Goal: Information Seeking & Learning: Stay updated

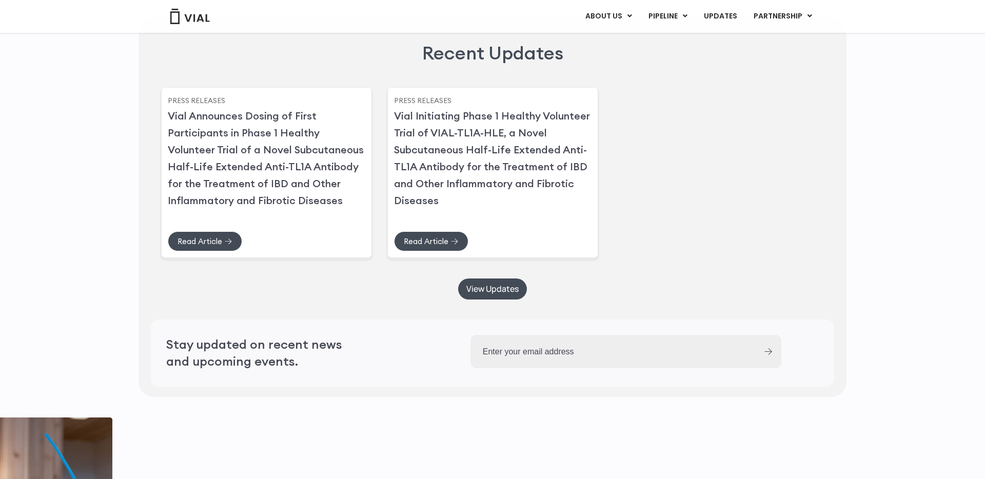
scroll to position [2608, 0]
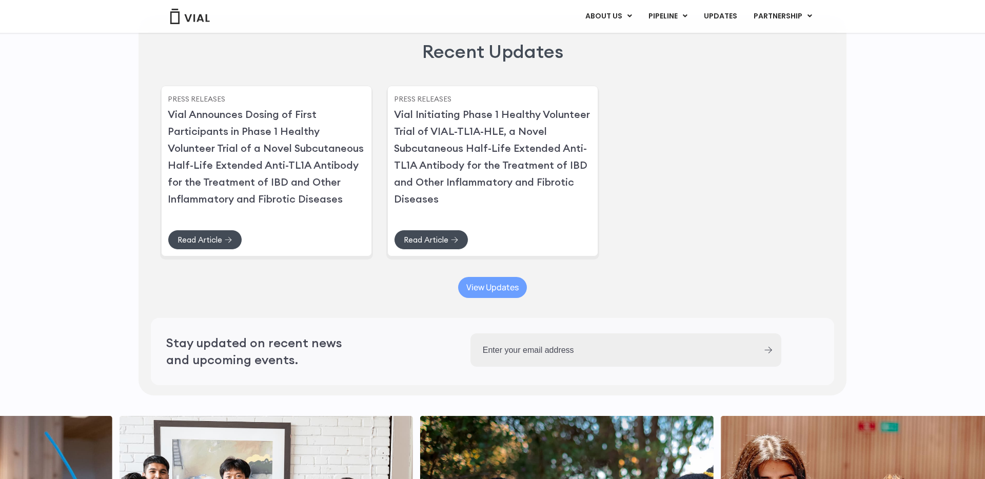
click at [501, 291] on span "View Updates" at bounding box center [492, 288] width 52 height 8
click at [441, 244] on span "Read Article" at bounding box center [425, 240] width 45 height 8
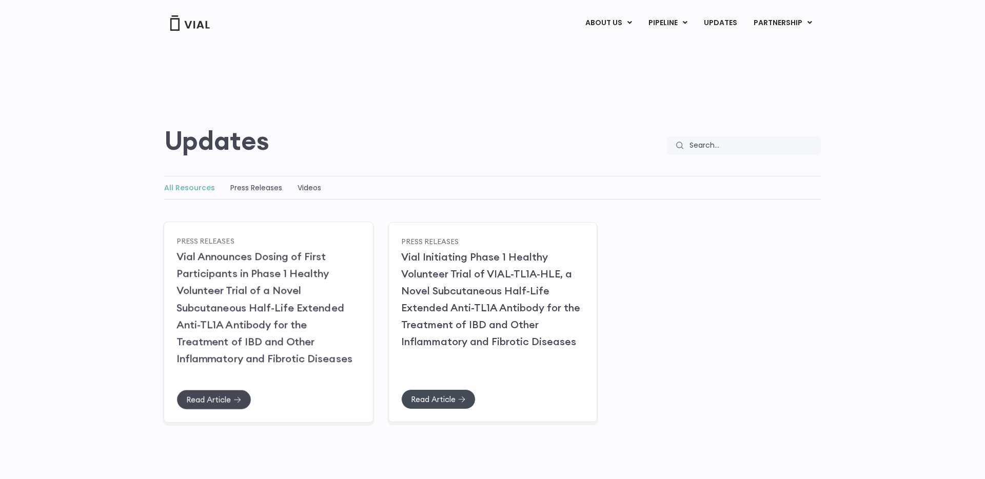
click at [234, 402] on icon at bounding box center [238, 399] width 8 height 7
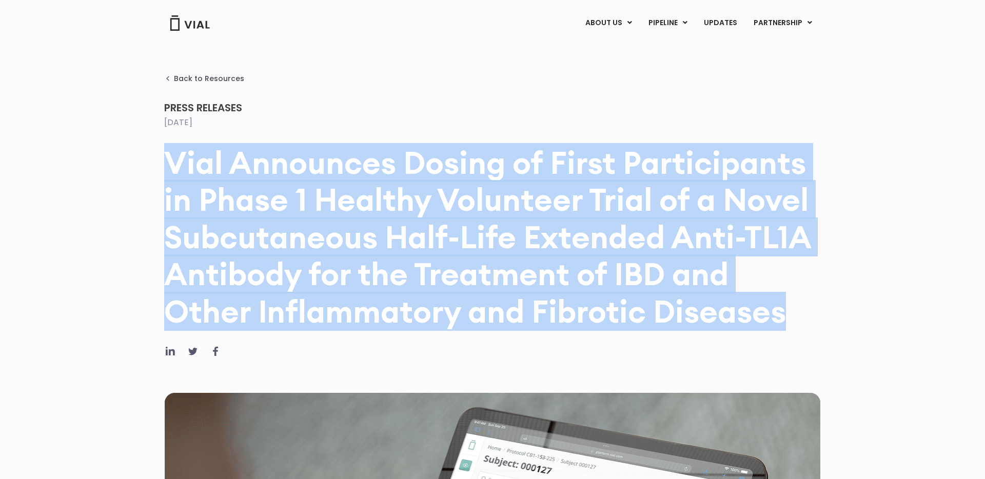
drag, startPoint x: 166, startPoint y: 156, endPoint x: 789, endPoint y: 309, distance: 641.4
click at [789, 309] on h1 "Vial Announces Dosing of First Participants in Phase 1 Healthy Volunteer Trial …" at bounding box center [492, 237] width 657 height 186
copy h1 "Vial Announces Dosing of First Participants in Phase 1 Healthy Volunteer Trial …"
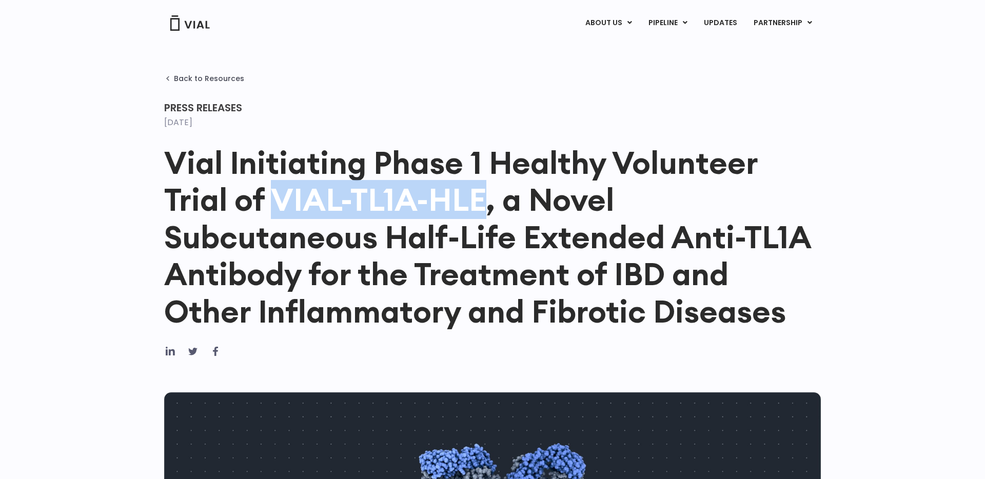
drag, startPoint x: 277, startPoint y: 202, endPoint x: 483, endPoint y: 209, distance: 206.4
click at [483, 209] on h1 "Vial Initiating Phase 1 Healthy Volunteer Trial of VIAL-TL1A-HLE, a Novel Subcu…" at bounding box center [492, 237] width 657 height 186
drag, startPoint x: 439, startPoint y: 201, endPoint x: 565, endPoint y: 2, distance: 236.0
